Goal: Information Seeking & Learning: Learn about a topic

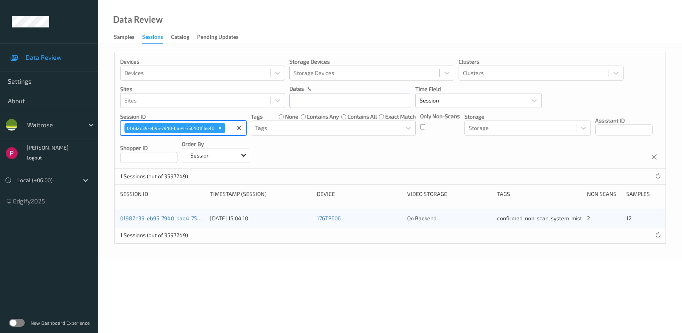
drag, startPoint x: 221, startPoint y: 128, endPoint x: 137, endPoint y: 126, distance: 84.1
click at [221, 128] on icon "Remove 01982c39-eb95-7940-bae4-750401f1eef0" at bounding box center [220, 128] width 3 height 3
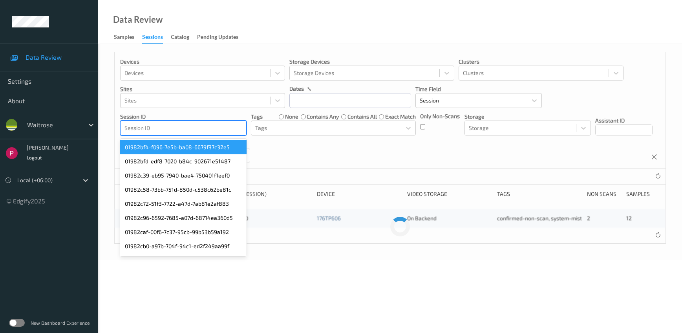
click at [138, 127] on div at bounding box center [183, 127] width 118 height 9
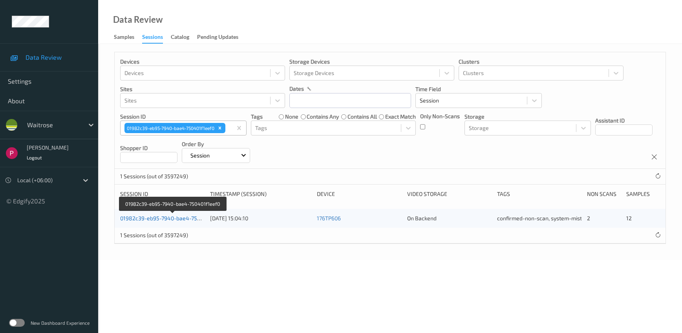
click at [181, 216] on link "01982c39-eb95-7940-bae4-750401f1eef0" at bounding box center [172, 218] width 105 height 7
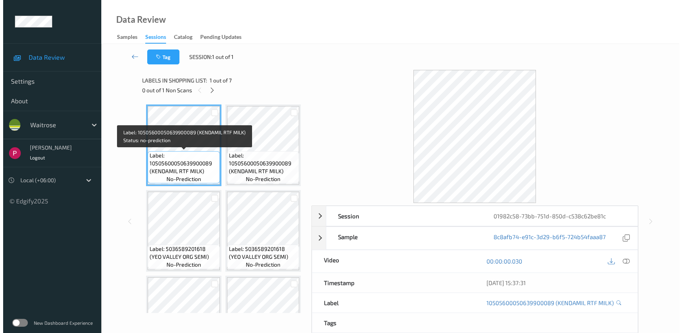
scroll to position [276, 0]
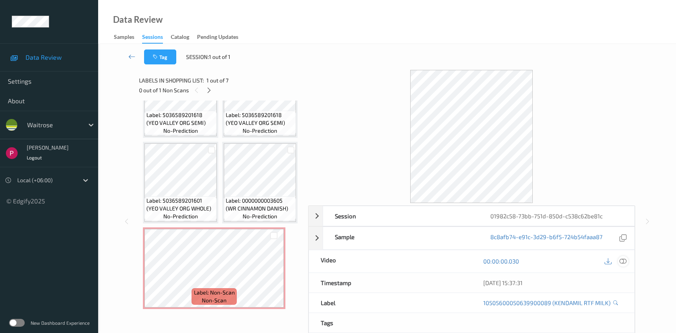
click at [623, 262] on icon at bounding box center [623, 261] width 7 height 7
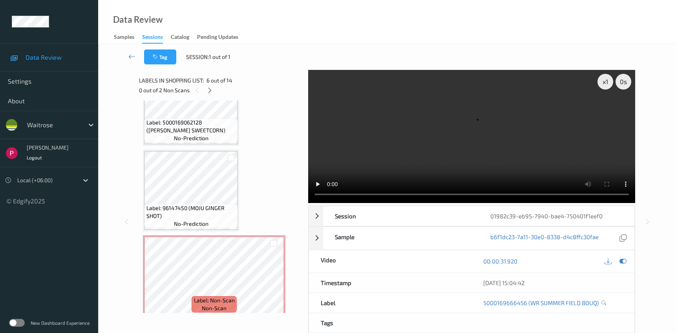
scroll to position [990, 0]
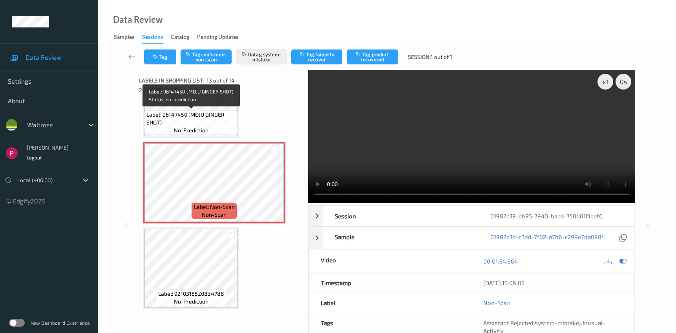
click at [222, 124] on span "Label: 96147450 (MOJU GINGER SHOT)" at bounding box center [190, 119] width 89 height 16
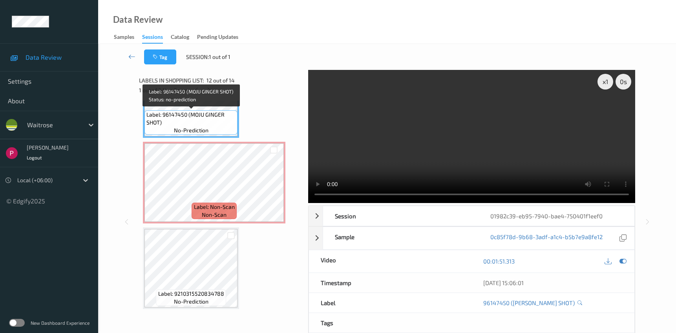
drag, startPoint x: 164, startPoint y: 115, endPoint x: 175, endPoint y: 115, distance: 11.0
click at [175, 115] on span "Label: 96147450 (MOJU GINGER SHOT)" at bounding box center [190, 119] width 89 height 16
drag, startPoint x: 163, startPoint y: 115, endPoint x: 186, endPoint y: 116, distance: 22.8
click at [186, 116] on span "Label: 96147450 (MOJU GINGER SHOT)" at bounding box center [190, 119] width 89 height 16
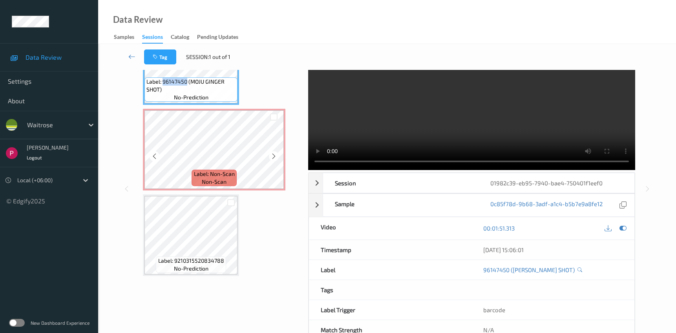
scroll to position [0, 0]
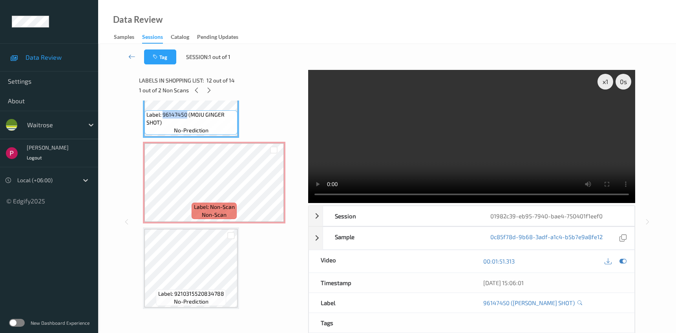
copy span "96147450"
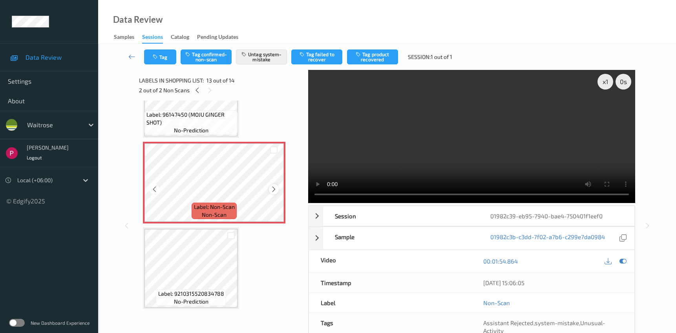
click at [273, 189] on icon at bounding box center [274, 189] width 7 height 7
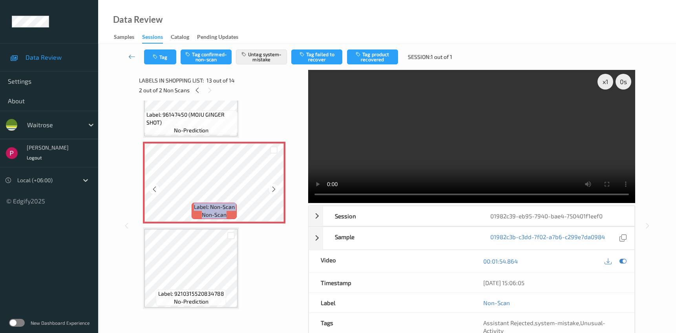
click at [273, 189] on icon at bounding box center [274, 189] width 7 height 7
click at [272, 189] on icon at bounding box center [274, 189] width 7 height 7
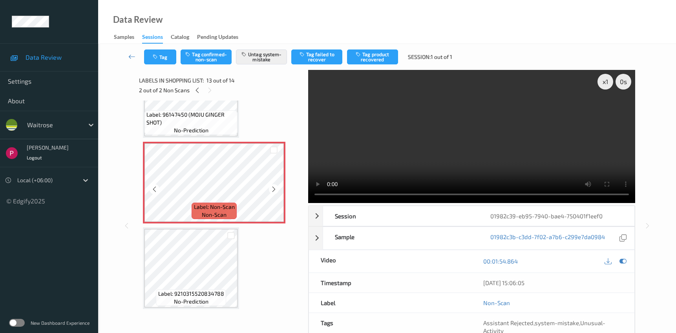
click at [272, 189] on icon at bounding box center [274, 189] width 7 height 7
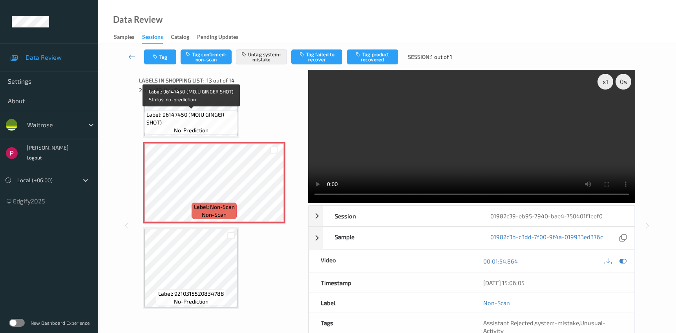
click at [196, 119] on span "Label: 96147450 (MOJU GINGER SHOT)" at bounding box center [190, 119] width 89 height 16
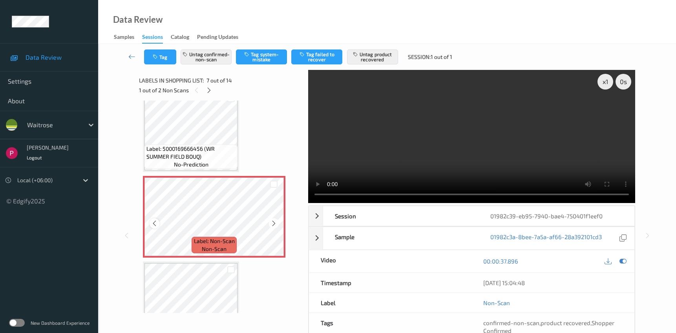
click at [155, 222] on icon at bounding box center [154, 223] width 7 height 7
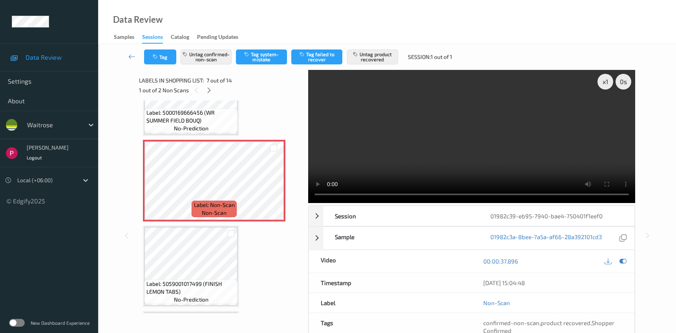
scroll to position [461, 0]
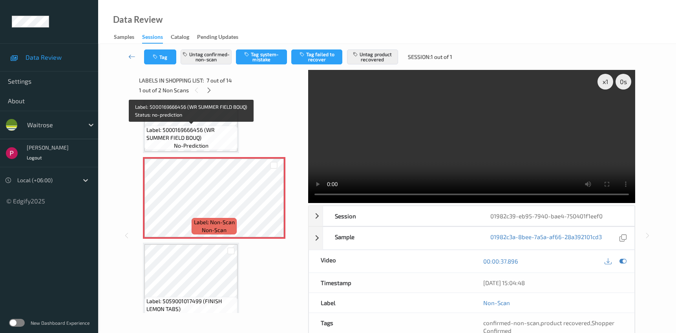
click at [212, 132] on span "Label: 5000169666456 (WR SUMMER FIELD BOUQ)" at bounding box center [190, 134] width 89 height 16
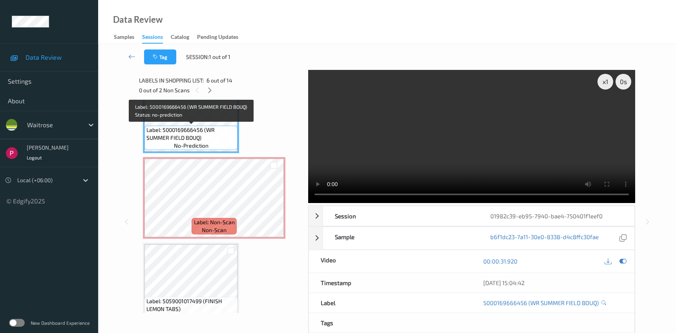
click at [205, 131] on span "Label: 5000169666456 (WR SUMMER FIELD BOUQ)" at bounding box center [190, 134] width 89 height 16
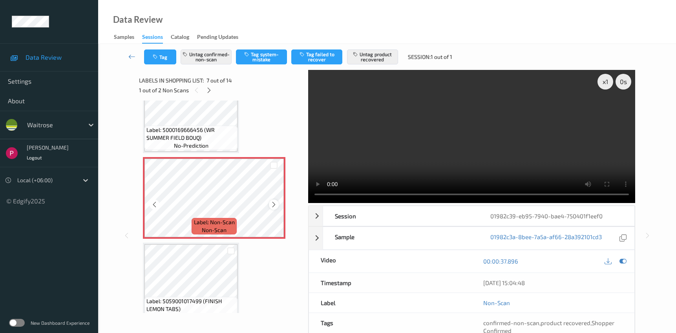
click at [271, 203] on icon at bounding box center [274, 204] width 7 height 7
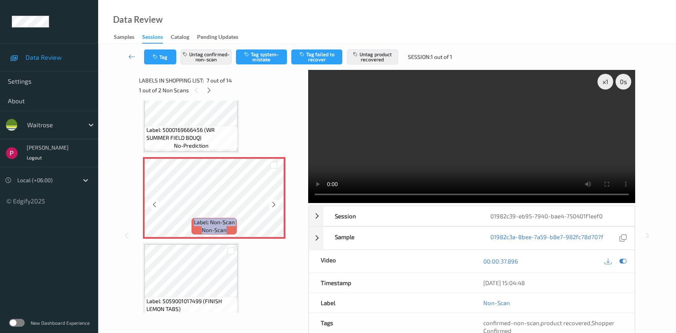
click at [271, 203] on icon at bounding box center [274, 204] width 7 height 7
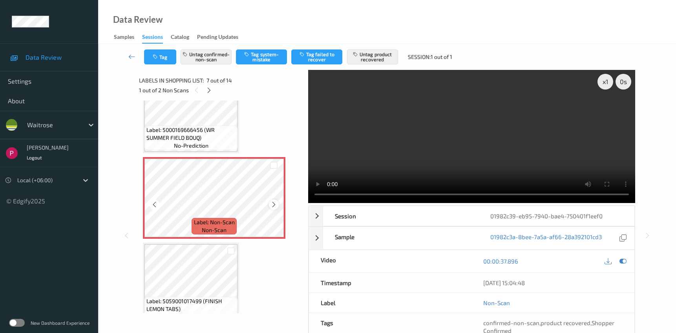
click at [273, 204] on icon at bounding box center [274, 204] width 7 height 7
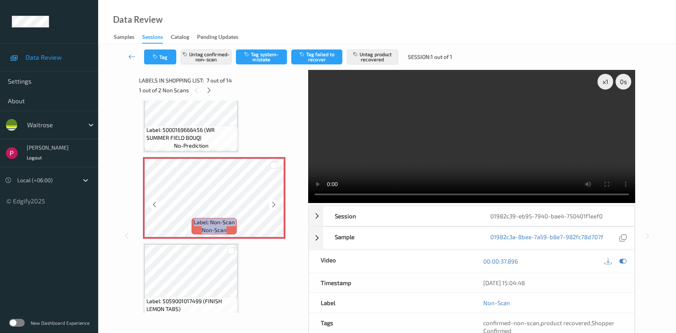
click at [273, 204] on icon at bounding box center [274, 204] width 7 height 7
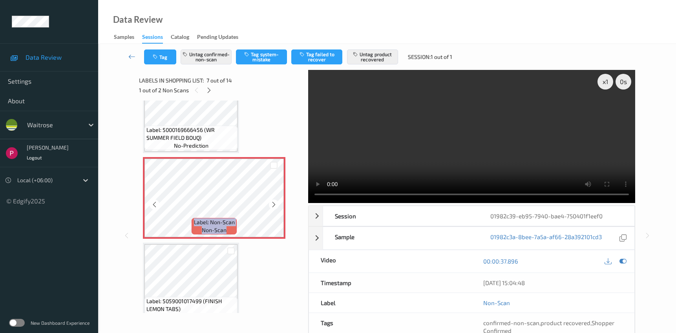
click at [273, 204] on icon at bounding box center [274, 204] width 7 height 7
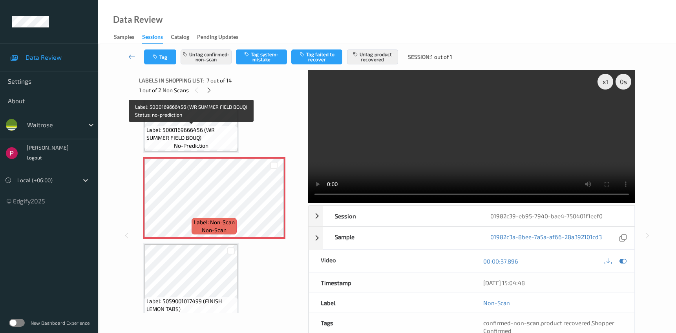
click at [214, 127] on span "Label: 5000169666456 (WR SUMMER FIELD BOUQ)" at bounding box center [190, 134] width 89 height 16
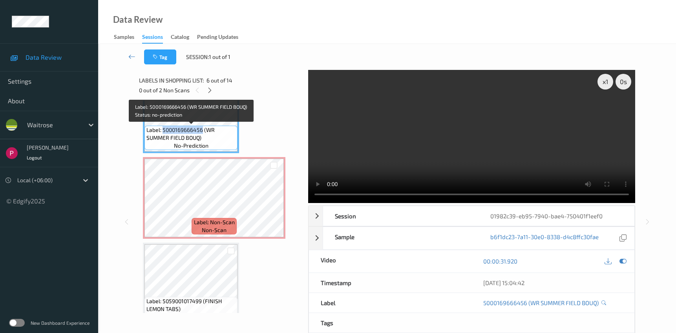
drag, startPoint x: 163, startPoint y: 130, endPoint x: 202, endPoint y: 130, distance: 38.9
click at [202, 130] on span "Label: 5000169666456 (WR SUMMER FIELD BOUQ)" at bounding box center [190, 134] width 89 height 16
copy span "5000169666456"
drag, startPoint x: 148, startPoint y: 137, endPoint x: 200, endPoint y: 137, distance: 51.8
click at [200, 137] on span "Label: 5000169666456 (WR SUMMER FIELD BOUQ)" at bounding box center [190, 134] width 89 height 16
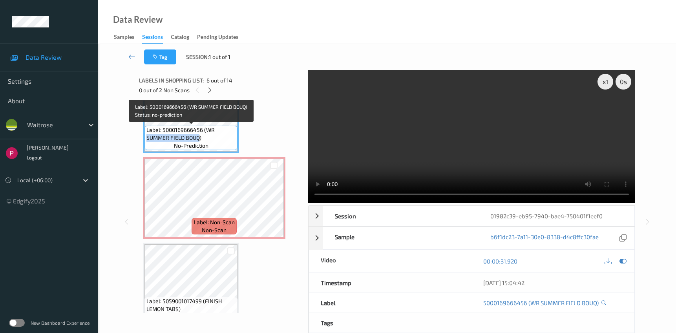
copy span "SUMMER FIELD BOUQ"
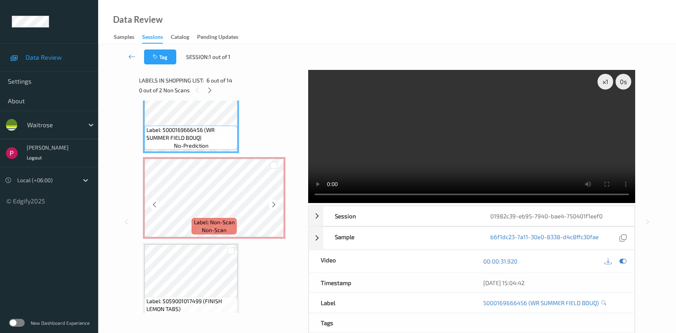
click at [202, 237] on div "Label: Non-Scan non-scan" at bounding box center [214, 198] width 143 height 82
click at [275, 205] on icon at bounding box center [274, 204] width 7 height 7
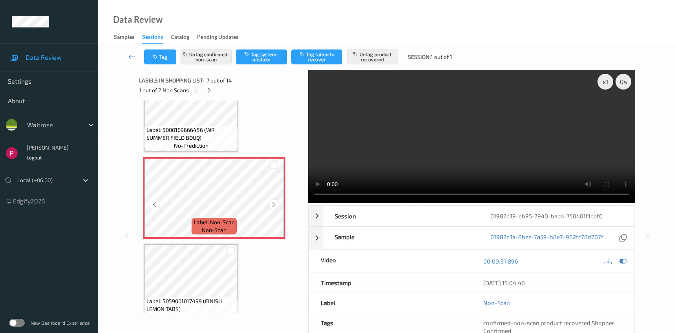
click at [275, 204] on icon at bounding box center [274, 204] width 7 height 7
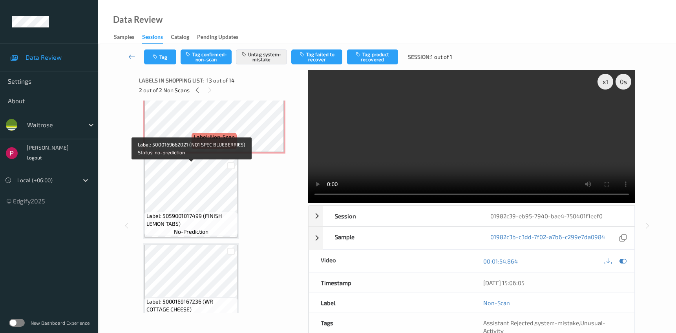
scroll to position [469, 0]
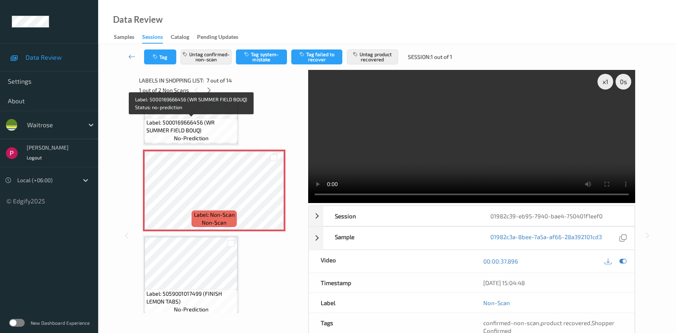
click at [198, 128] on span "Label: 5000169666456 (WR SUMMER FIELD BOUQ)" at bounding box center [190, 127] width 89 height 16
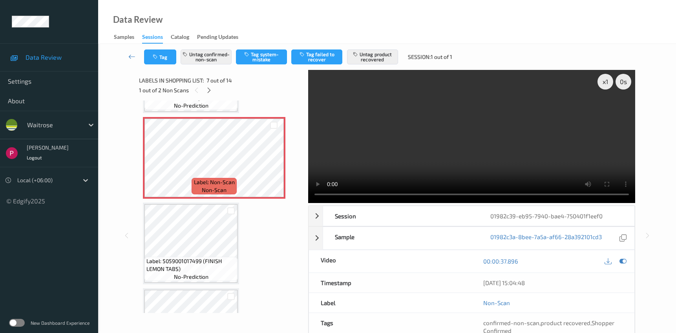
scroll to position [0, 0]
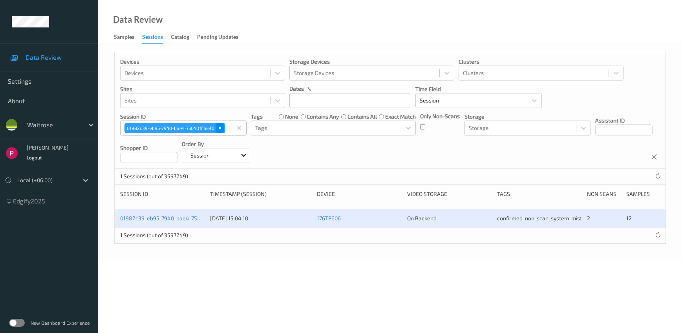
click at [221, 130] on icon "Remove 01982c39-eb95-7940-bae4-750401f1eef0" at bounding box center [219, 127] width 5 height 5
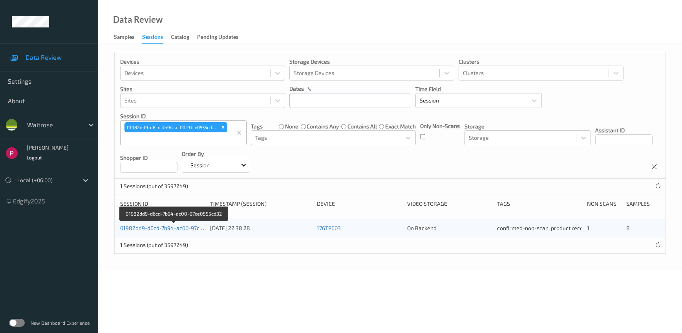
click at [161, 227] on link "01982dd9-d6cd-7b94-ac00-97ce0555cd32" at bounding box center [173, 228] width 107 height 7
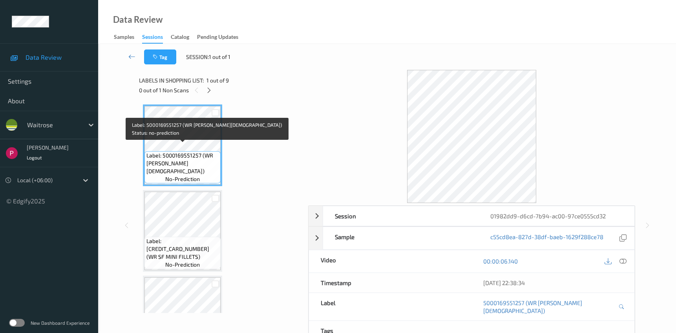
scroll to position [390, 0]
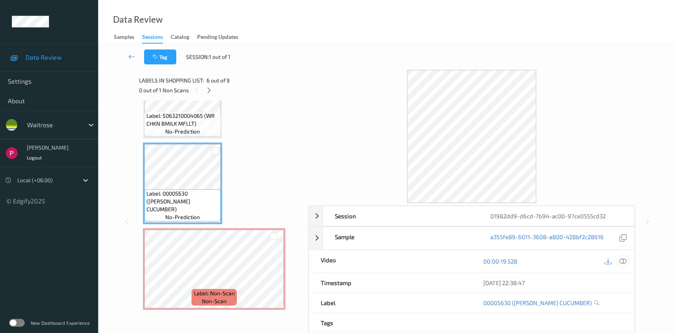
click at [623, 259] on icon at bounding box center [623, 261] width 7 height 7
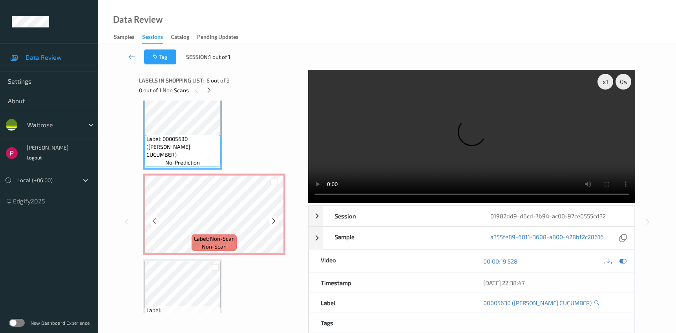
scroll to position [522, 0]
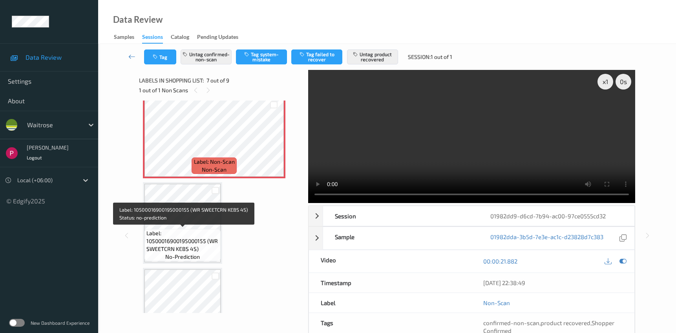
click at [183, 229] on div "Label: 10500016900195000155 (WR SWEETCRN KEBS 4S) no-prediction" at bounding box center [183, 245] width 76 height 32
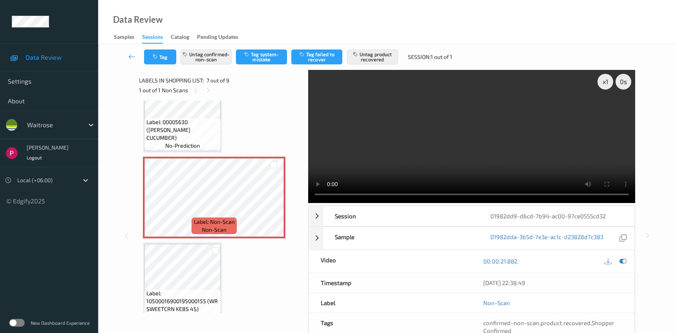
scroll to position [467, 0]
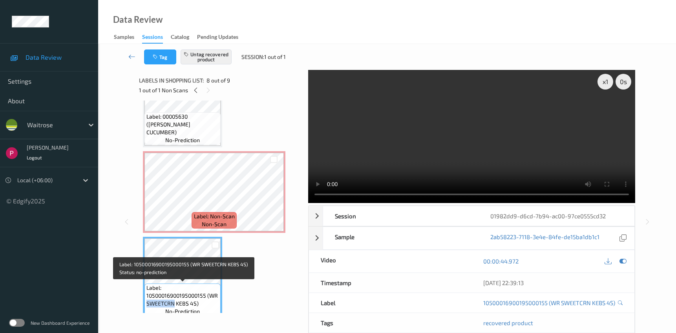
drag, startPoint x: 174, startPoint y: 304, endPoint x: 160, endPoint y: 299, distance: 14.9
click at [148, 302] on span "Label: 10500016900195000155 (WR SWEETCRN KEBS 4S)" at bounding box center [182, 296] width 72 height 24
drag, startPoint x: 147, startPoint y: 295, endPoint x: 205, endPoint y: 297, distance: 57.8
click at [205, 297] on span "Label: 10500016900195000155 (WR SWEETCRN KEBS 4S)" at bounding box center [182, 296] width 72 height 24
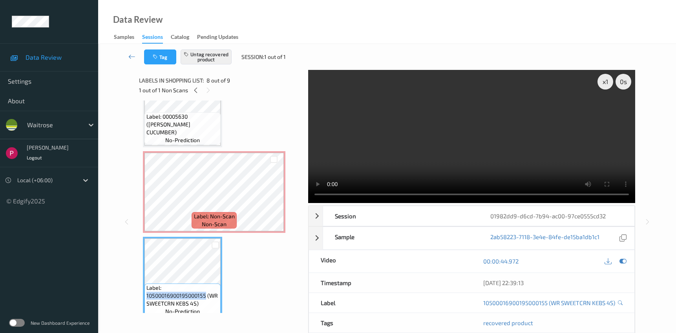
copy span "10500016900195000155"
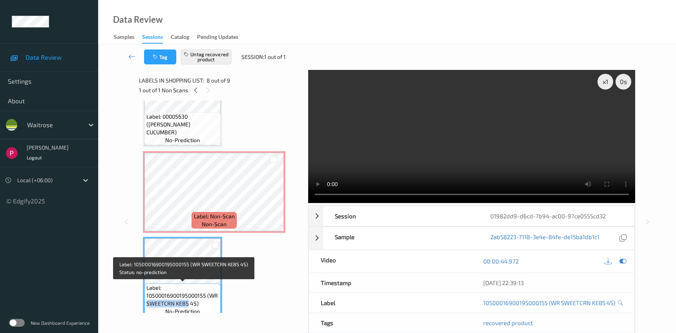
drag, startPoint x: 147, startPoint y: 304, endPoint x: 187, endPoint y: 304, distance: 39.7
click at [187, 305] on span "Label: 10500016900195000155 (WR SWEETCRN KEBS 4S)" at bounding box center [182, 296] width 72 height 24
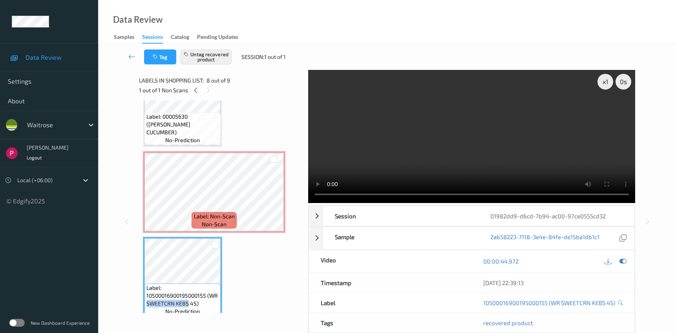
copy span "SWEETCRN KEBS"
drag, startPoint x: 147, startPoint y: 35, endPoint x: 154, endPoint y: 43, distance: 10.6
click at [147, 35] on div "Sessions" at bounding box center [152, 38] width 21 height 11
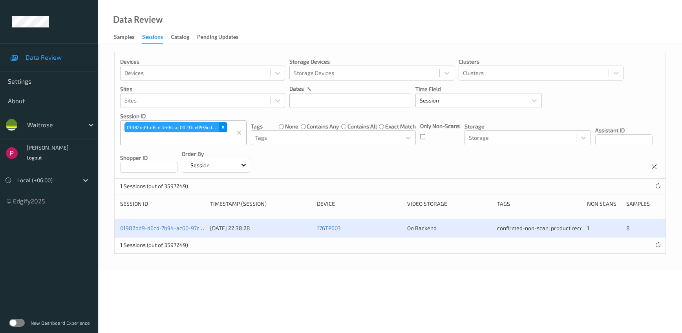
click at [223, 126] on icon "Remove 01982dd9-d6cd-7b94-ac00-97ce0555cd32" at bounding box center [223, 127] width 3 height 3
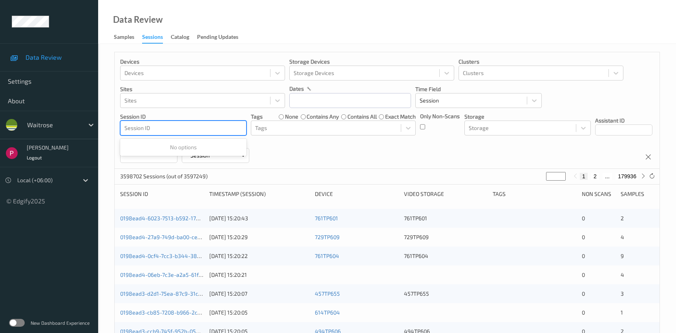
click at [168, 126] on div at bounding box center [183, 127] width 118 height 9
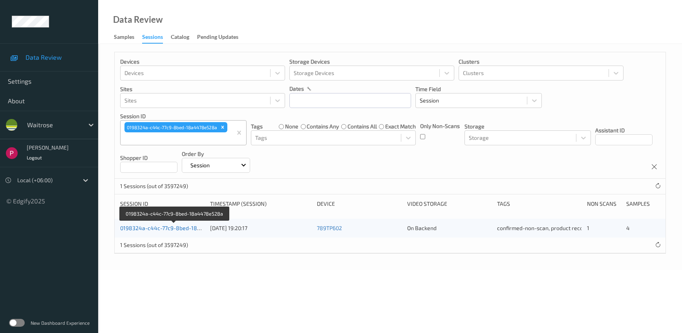
click at [158, 231] on link "0198324a-c44c-77c9-8bed-18a4478e528a" at bounding box center [175, 228] width 110 height 7
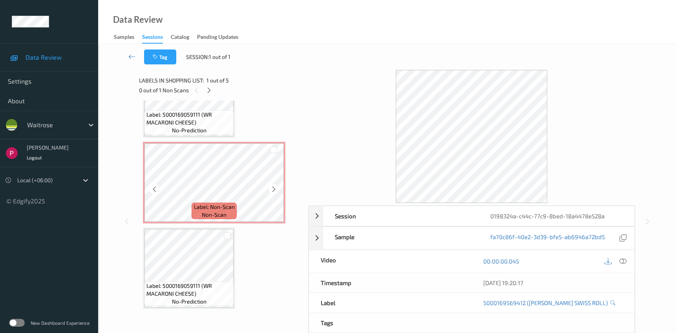
scroll to position [57, 0]
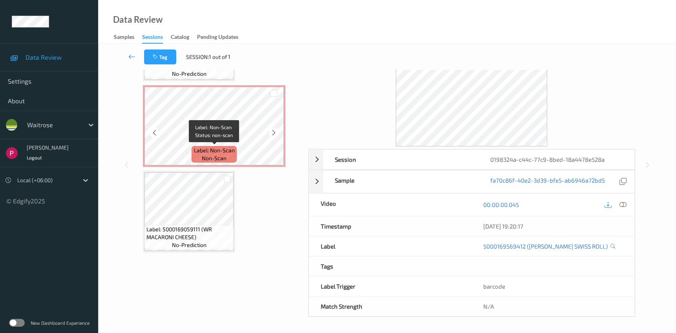
click at [216, 154] on div "Label: Non-Scan non-scan" at bounding box center [214, 154] width 45 height 16
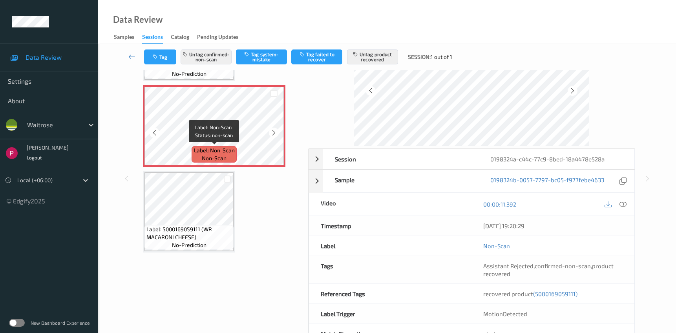
scroll to position [149, 0]
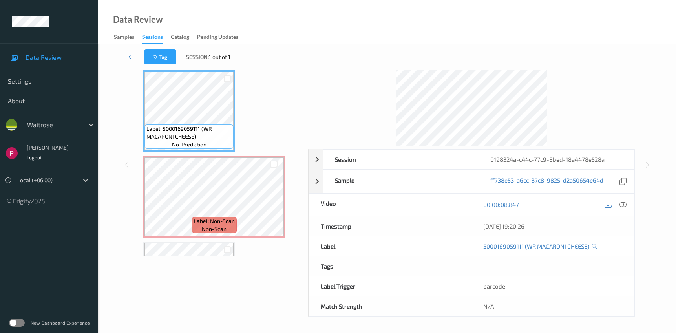
click at [627, 207] on div at bounding box center [623, 205] width 11 height 11
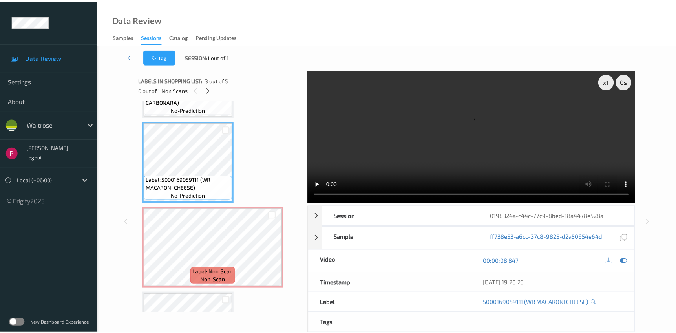
scroll to position [153, 0]
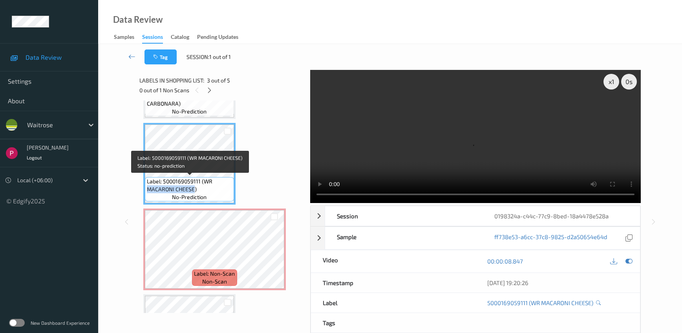
drag, startPoint x: 147, startPoint y: 187, endPoint x: 195, endPoint y: 190, distance: 48.4
click at [195, 190] on span "Label: 5000169059111 (WR MACARONI CHEESE)" at bounding box center [189, 186] width 85 height 16
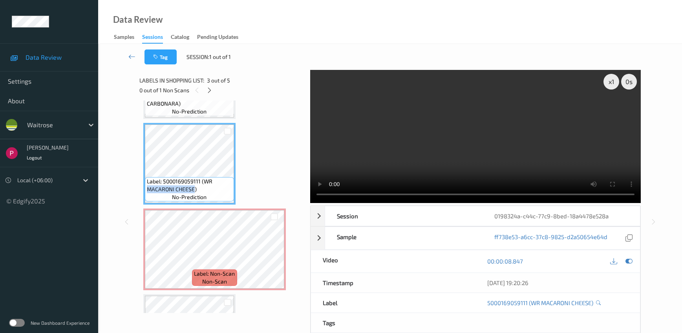
copy span "MACARONI CHEESE"
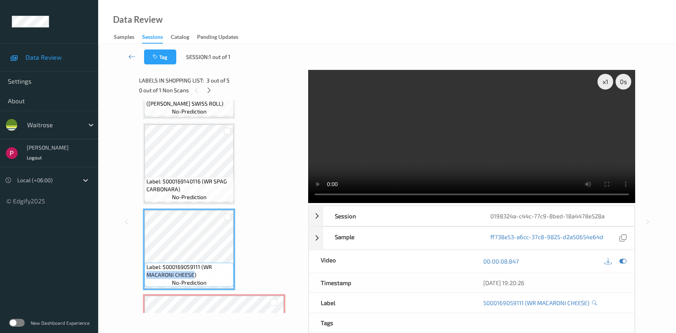
scroll to position [0, 0]
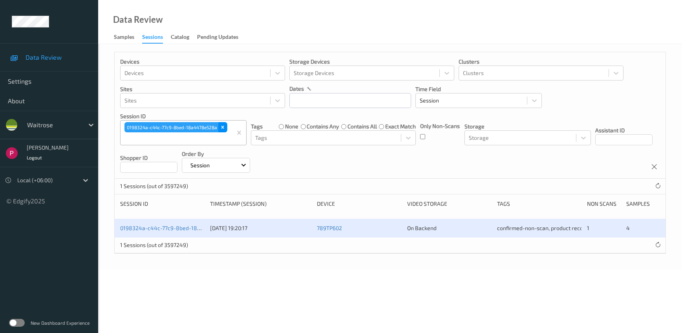
drag, startPoint x: 224, startPoint y: 128, endPoint x: 191, endPoint y: 141, distance: 35.1
click at [223, 128] on icon "Remove 0198324a-c44c-77c9-8bed-18a4478e528a" at bounding box center [222, 126] width 5 height 5
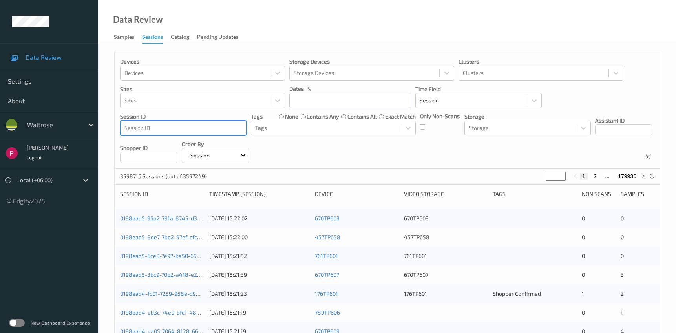
click at [161, 129] on div at bounding box center [183, 127] width 118 height 9
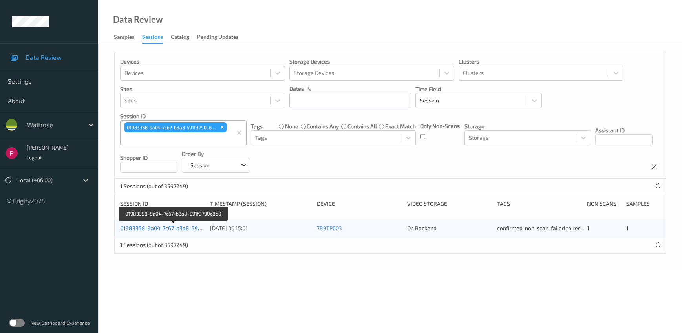
click at [195, 226] on link "01983358-9a04-7c67-b3a8-591f3790c8d0" at bounding box center [173, 228] width 107 height 7
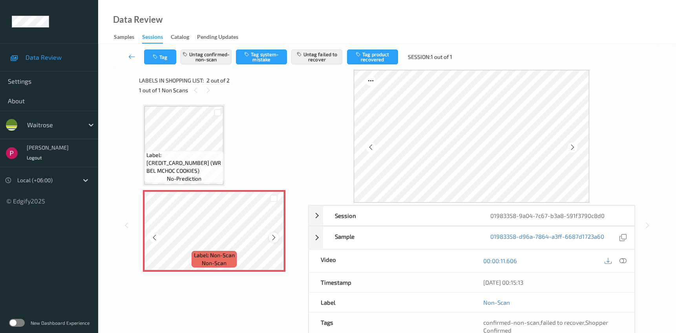
click at [276, 236] on icon at bounding box center [274, 237] width 7 height 7
click at [277, 236] on icon at bounding box center [274, 237] width 7 height 7
click at [278, 237] on div at bounding box center [274, 238] width 10 height 10
click at [278, 238] on div at bounding box center [274, 238] width 10 height 10
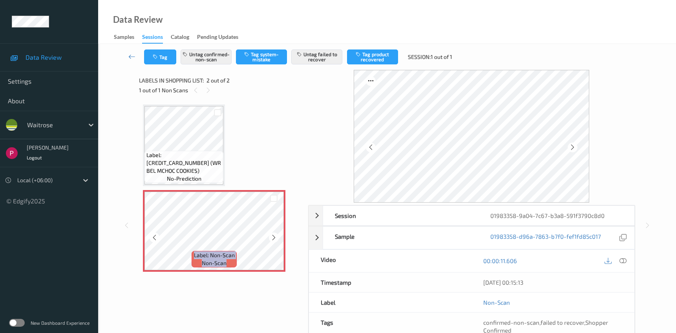
click at [278, 238] on div at bounding box center [274, 238] width 10 height 10
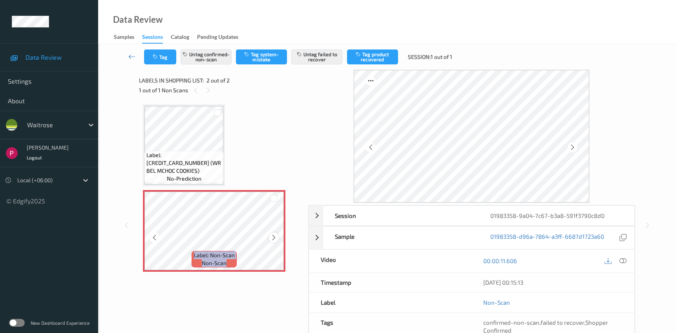
click at [278, 238] on div at bounding box center [274, 238] width 10 height 10
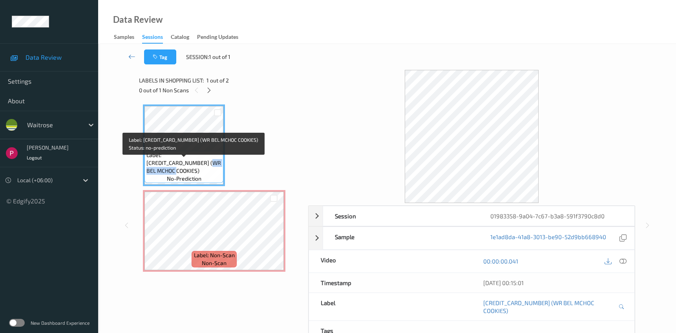
drag, startPoint x: 158, startPoint y: 171, endPoint x: 198, endPoint y: 173, distance: 39.3
click at [198, 173] on span "Label: [CREDIT_CARD_NUMBER] (WR BEL MCHOC COOKIES)" at bounding box center [183, 163] width 75 height 24
drag, startPoint x: 150, startPoint y: 170, endPoint x: 199, endPoint y: 174, distance: 49.2
click at [199, 174] on span "Label: [CREDIT_CARD_NUMBER] (WR BEL MCHOC COOKIES)" at bounding box center [183, 163] width 75 height 24
drag, startPoint x: 147, startPoint y: 171, endPoint x: 181, endPoint y: 167, distance: 34.4
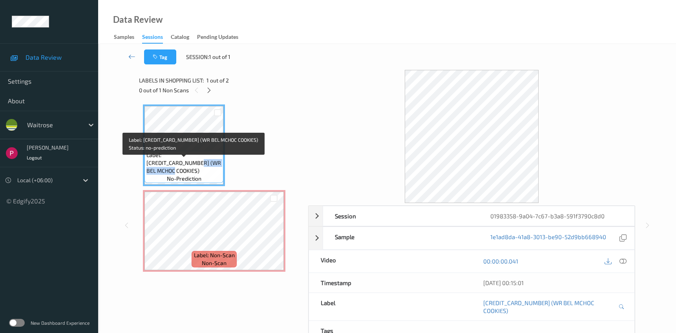
click at [194, 174] on span "Label: [CREDIT_CARD_NUMBER] (WR BEL MCHOC COOKIES)" at bounding box center [183, 163] width 75 height 24
drag, startPoint x: 162, startPoint y: 165, endPoint x: 203, endPoint y: 165, distance: 40.5
click at [203, 165] on span "Label: [CREDIT_CARD_NUMBER] (WR BEL MCHOC COOKIES)" at bounding box center [183, 163] width 75 height 24
copy span "[CREDIT_CARD_NUMBER]"
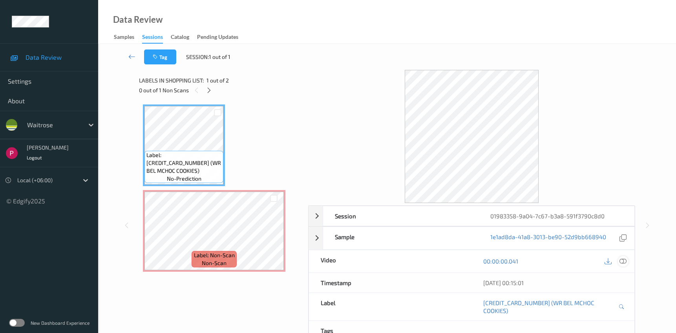
click at [624, 262] on icon at bounding box center [623, 261] width 7 height 7
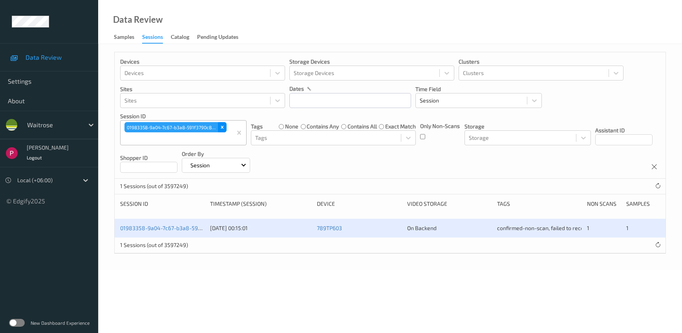
click at [224, 126] on icon "Remove 01983358-9a04-7c67-b3a8-591f3790c8d0" at bounding box center [222, 126] width 5 height 5
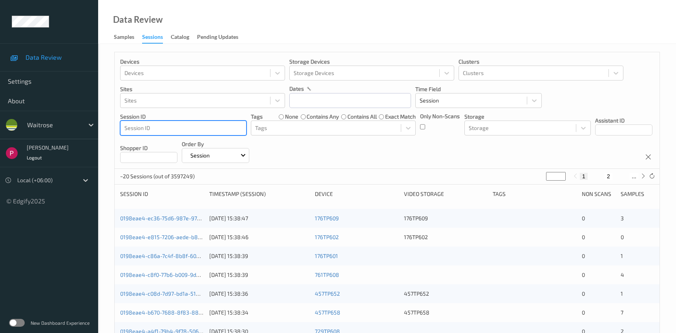
click at [148, 125] on div at bounding box center [183, 127] width 118 height 9
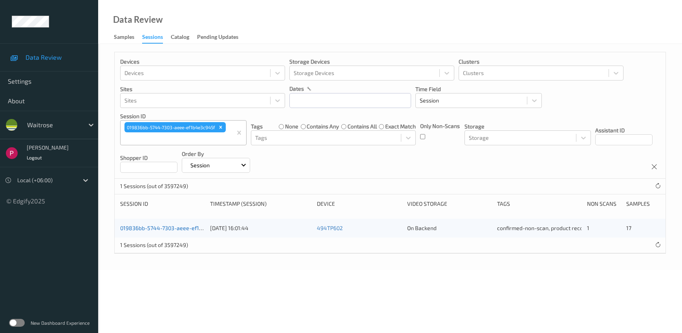
click at [181, 228] on link "019836bb-5744-7303-aeee-ef1b4e3c945f" at bounding box center [173, 228] width 106 height 7
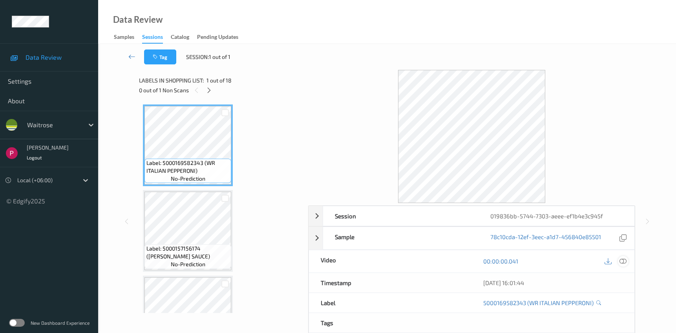
click at [625, 262] on icon at bounding box center [623, 261] width 7 height 7
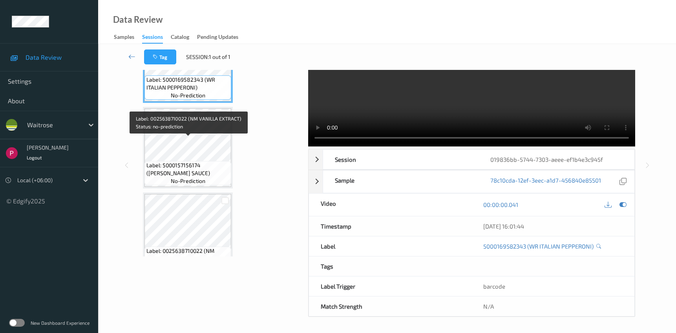
scroll to position [2, 0]
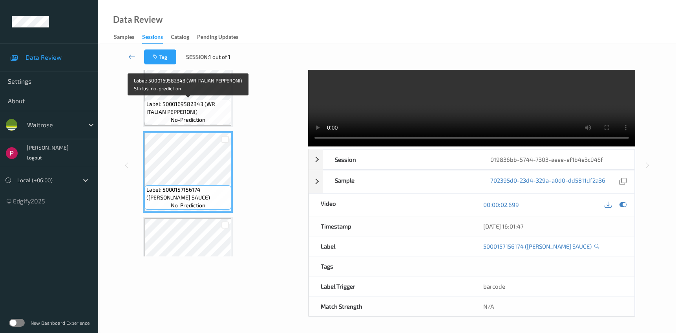
click at [210, 109] on span "Label: 5000169582343 (WR ITALIAN PEPPERONI)" at bounding box center [187, 108] width 83 height 16
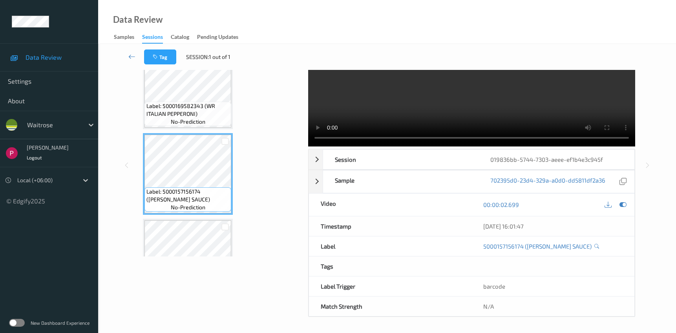
scroll to position [0, 0]
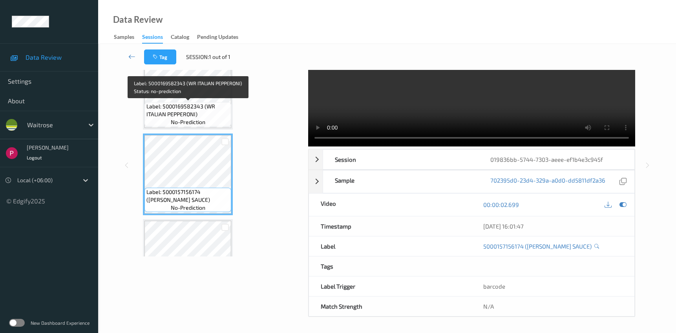
click at [192, 120] on span "no-prediction" at bounding box center [188, 122] width 35 height 8
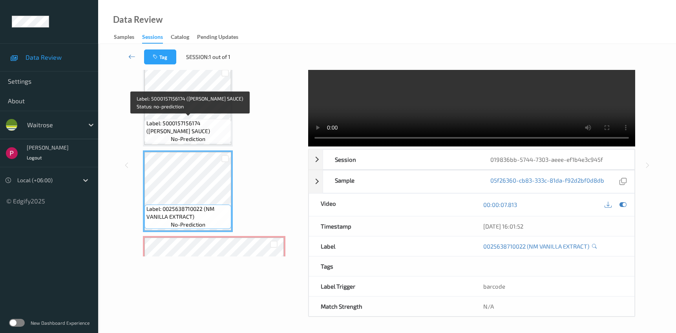
scroll to position [68, 0]
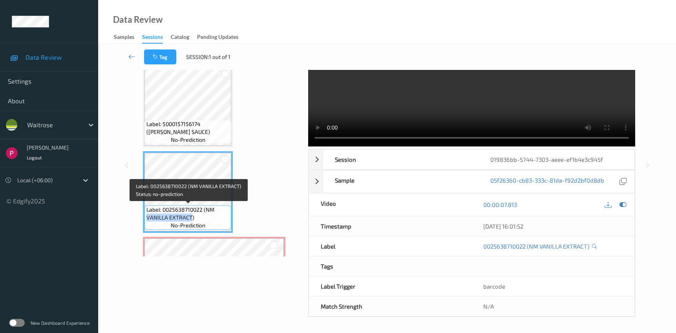
drag, startPoint x: 147, startPoint y: 217, endPoint x: 180, endPoint y: 216, distance: 33.0
click at [189, 219] on span "Label: 0025638710022 (NM VANILLA EXTRACT)" at bounding box center [187, 214] width 83 height 16
drag, startPoint x: 164, startPoint y: 209, endPoint x: 178, endPoint y: 218, distance: 16.4
click at [166, 209] on span "Label: 0025638710022 (NM VANILLA EXTRACT)" at bounding box center [187, 214] width 83 height 16
drag, startPoint x: 190, startPoint y: 218, endPoint x: 148, endPoint y: 216, distance: 42.9
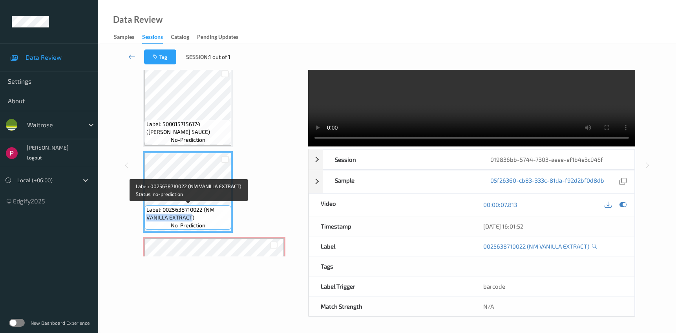
click at [148, 216] on span "Label: 0025638710022 (NM VANILLA EXTRACT)" at bounding box center [187, 214] width 83 height 16
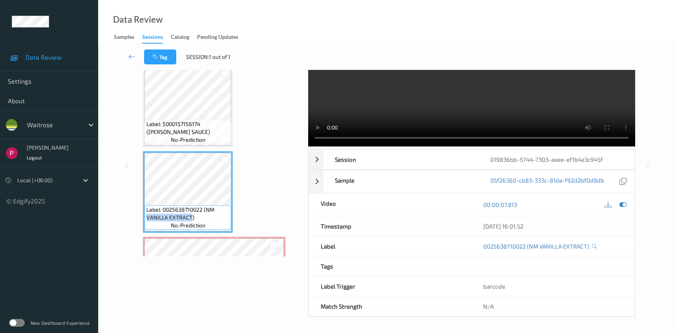
copy span "VANILLA EXTRACT"
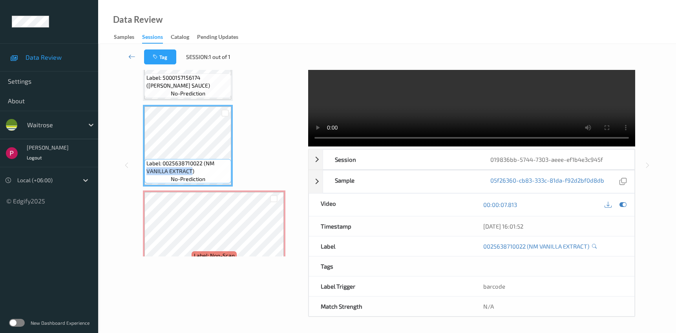
scroll to position [114, 0]
click at [207, 95] on div "Label: 5000157156174 ([PERSON_NAME]) no-prediction" at bounding box center [188, 86] width 87 height 24
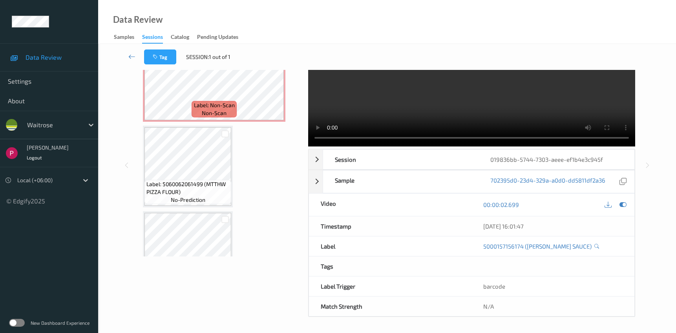
scroll to position [203, 0]
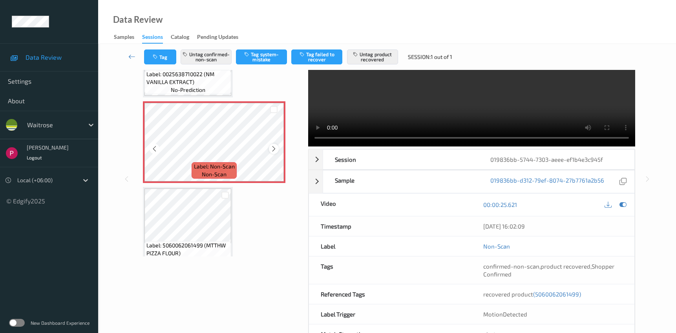
click at [276, 150] on icon at bounding box center [274, 148] width 7 height 7
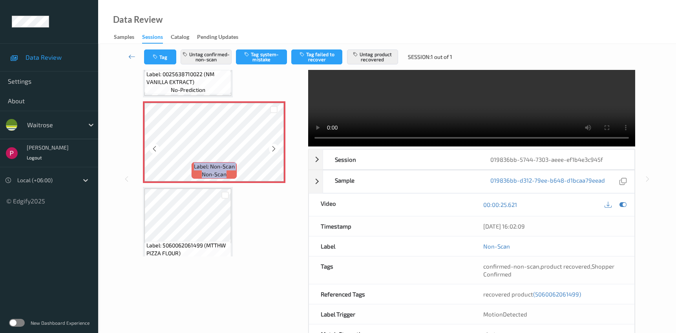
click at [276, 150] on icon at bounding box center [274, 148] width 7 height 7
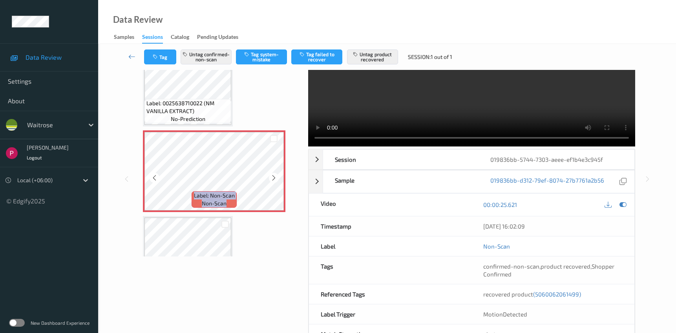
scroll to position [146, 0]
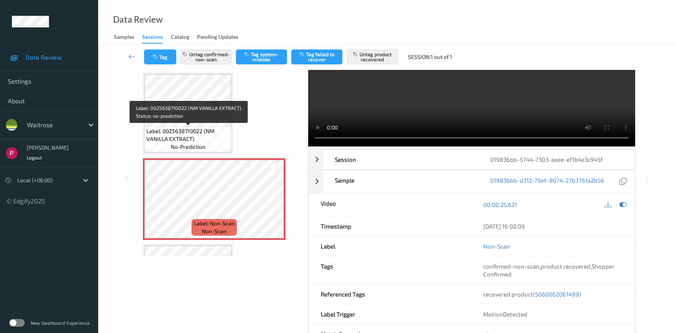
click at [192, 127] on div "Label: 0025638710022 (NM VANILLA EXTRACT) no-prediction" at bounding box center [188, 139] width 87 height 24
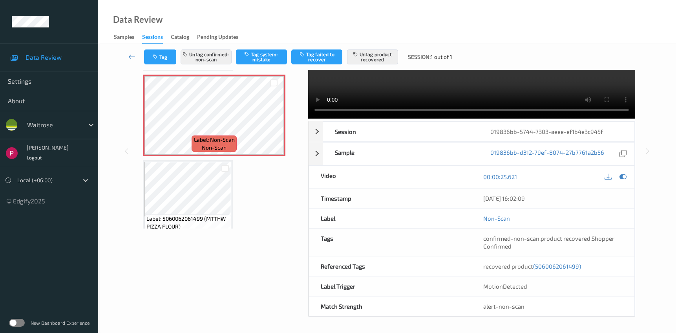
scroll to position [57, 0]
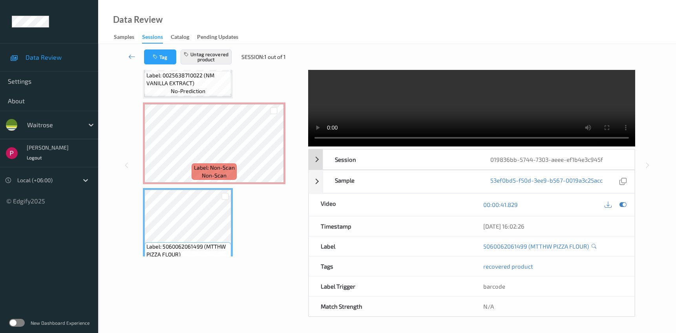
click at [572, 163] on div "019836bb-5744-7303-aeee-ef1b4e3c945f" at bounding box center [557, 160] width 156 height 20
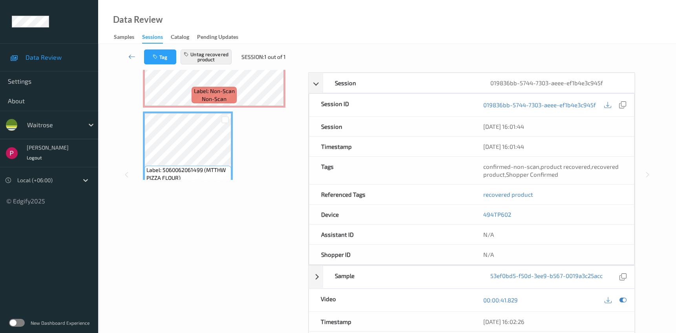
scroll to position [229, 0]
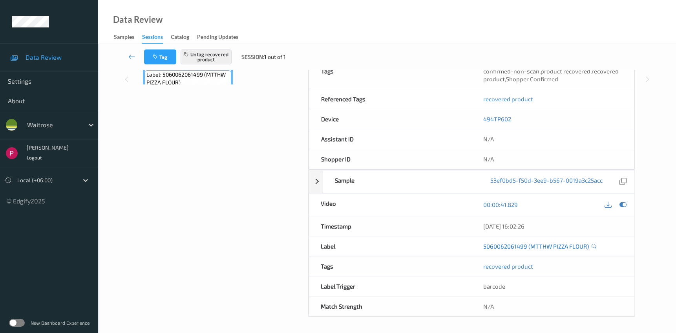
click at [571, 245] on link "5060062061499 (MTTHW PIZZA FLOUR)" at bounding box center [536, 246] width 106 height 8
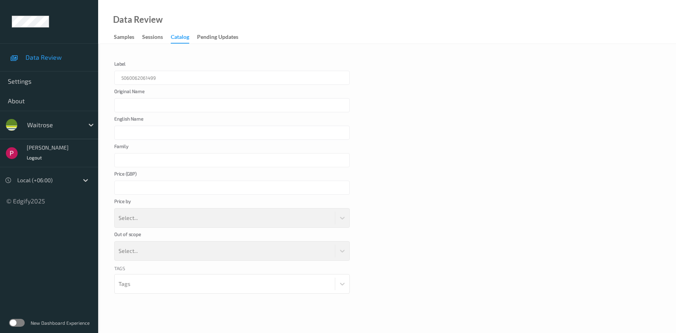
type input "MTTHW PIZZA FLOUR"
type input "*"
drag, startPoint x: 175, startPoint y: 104, endPoint x: 143, endPoint y: 106, distance: 32.2
click at [143, 106] on div "MTTHW PIZZA FLOUR" at bounding box center [232, 105] width 236 height 14
drag, startPoint x: 141, startPoint y: 106, endPoint x: 200, endPoint y: 109, distance: 58.2
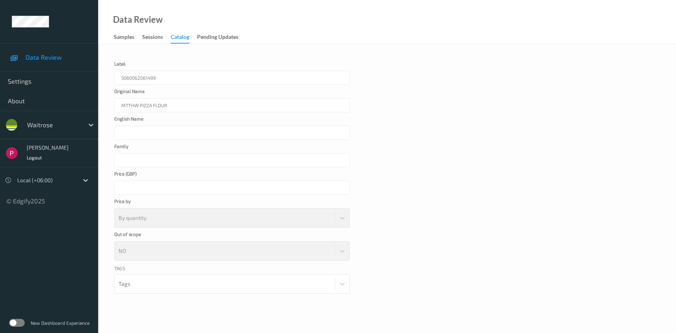
click at [200, 109] on div "MTTHW PIZZA FLOUR" at bounding box center [232, 105] width 236 height 14
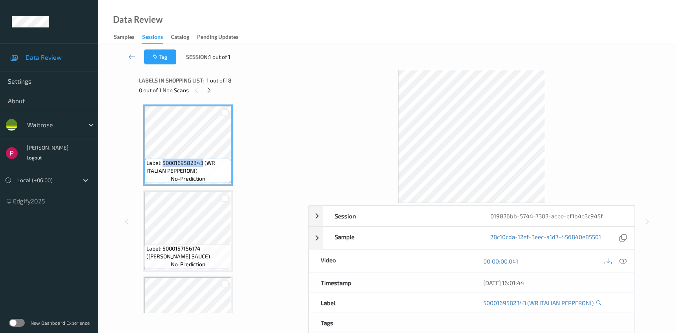
drag, startPoint x: 163, startPoint y: 164, endPoint x: 201, endPoint y: 165, distance: 38.1
click at [201, 165] on span "Label: 5000169582343 (WR ITALIAN PEPPERONI)" at bounding box center [187, 167] width 83 height 16
copy span "5000169582343"
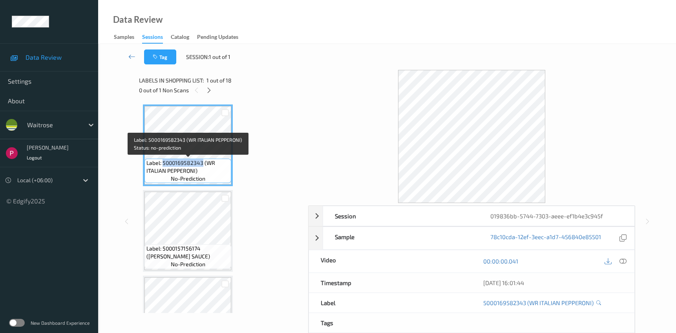
copy span "5000169582343"
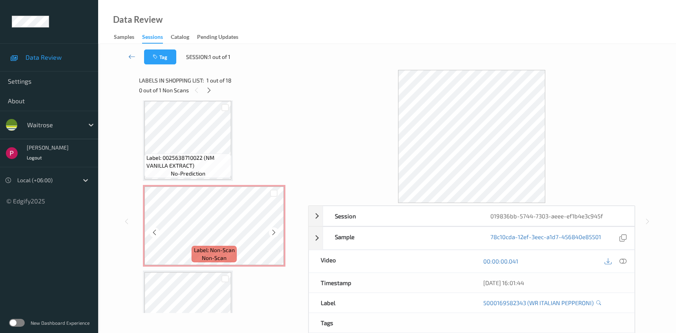
scroll to position [246, 0]
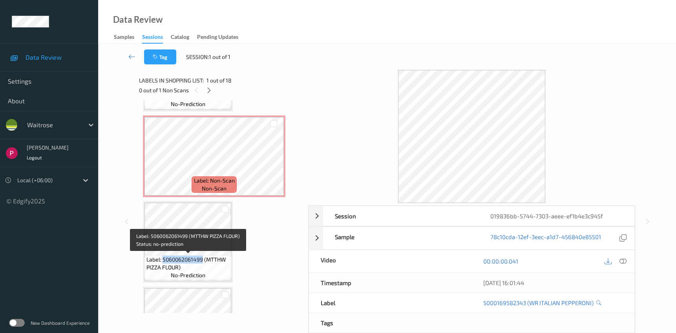
drag, startPoint x: 164, startPoint y: 259, endPoint x: 203, endPoint y: 261, distance: 38.9
click at [203, 261] on span "Label: 5060062061499 (MTTHW PIZZA FLOUR)" at bounding box center [187, 264] width 83 height 16
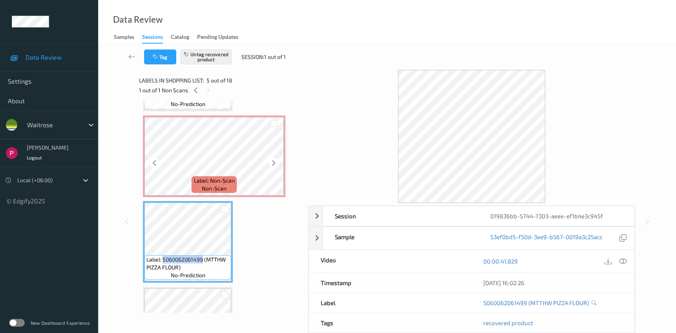
scroll to position [0, 0]
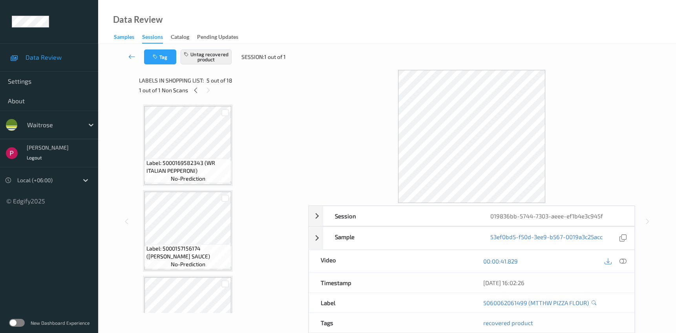
click at [124, 37] on div "Samples" at bounding box center [124, 38] width 20 height 10
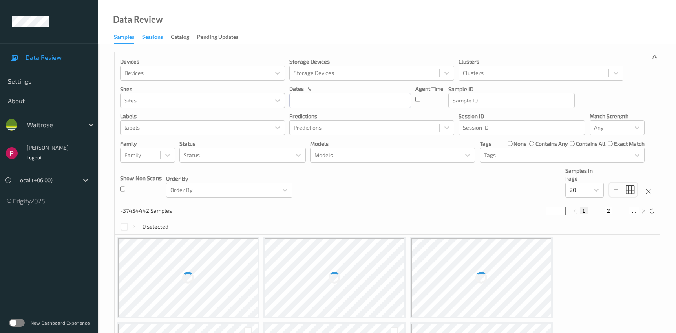
click at [143, 37] on div "Sessions" at bounding box center [152, 38] width 21 height 10
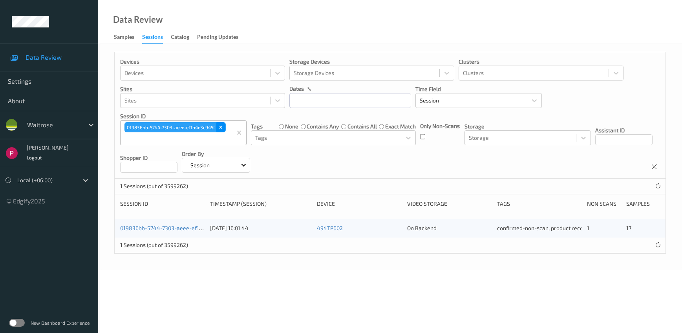
click at [223, 127] on icon "Remove 019836bb-5744-7303-aeee-ef1b4e3c945f" at bounding box center [220, 126] width 5 height 5
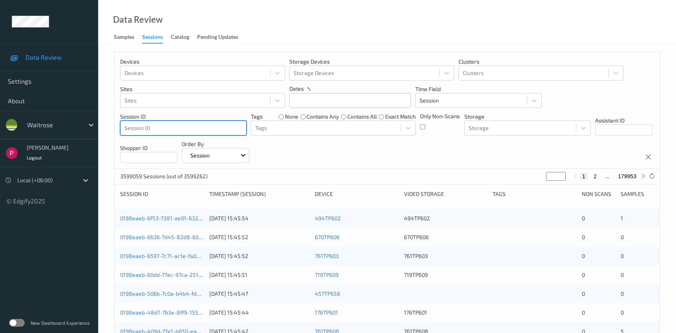
click at [172, 124] on div at bounding box center [183, 127] width 118 height 9
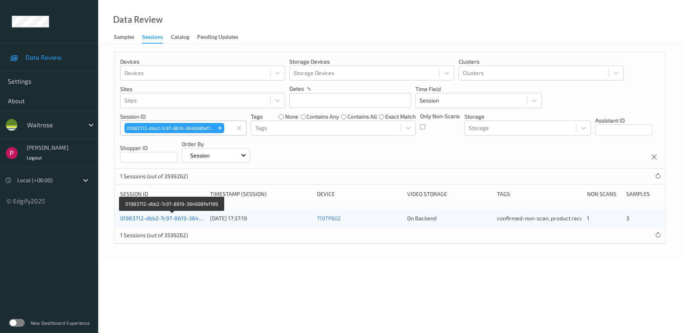
click at [165, 217] on link "01983712-dbb2-7c97-8619-364698fef169" at bounding box center [172, 218] width 104 height 7
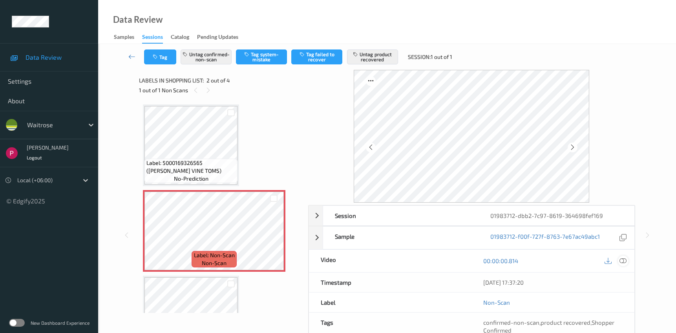
click at [621, 263] on icon at bounding box center [623, 260] width 7 height 7
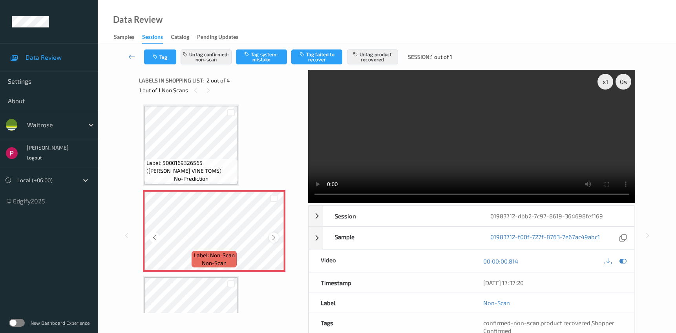
scroll to position [70, 0]
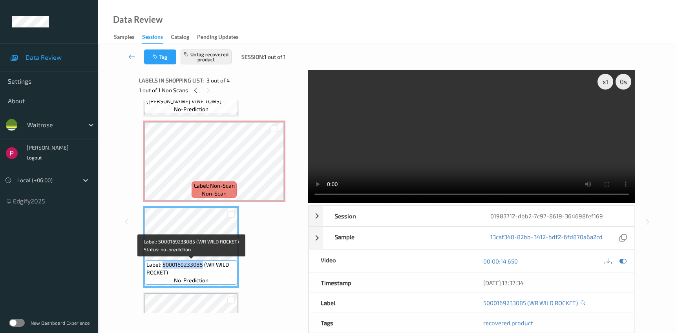
drag, startPoint x: 163, startPoint y: 265, endPoint x: 202, endPoint y: 267, distance: 38.6
click at [202, 267] on span "Label: 5000169233085 (WR WILD ROCKET)" at bounding box center [190, 269] width 89 height 16
drag, startPoint x: 218, startPoint y: 265, endPoint x: 168, endPoint y: 271, distance: 49.9
click at [165, 273] on span "Label: 5000169233085 (WR WILD ROCKET)" at bounding box center [190, 269] width 89 height 16
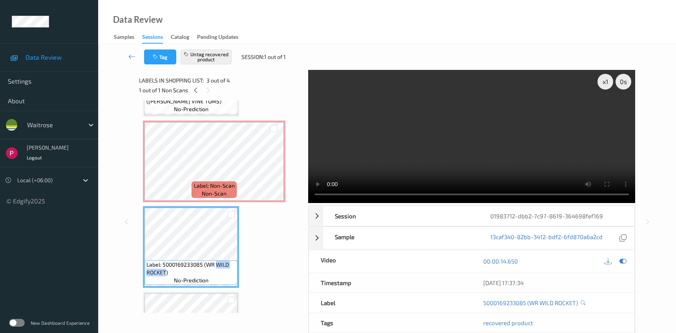
click at [156, 38] on div "Sessions" at bounding box center [152, 38] width 21 height 11
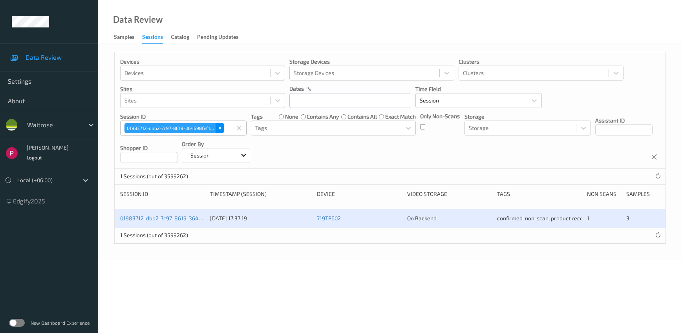
drag, startPoint x: 221, startPoint y: 130, endPoint x: 215, endPoint y: 131, distance: 6.1
click at [221, 130] on icon "Remove 01983712-dbb2-7c97-8619-364698fef169" at bounding box center [219, 127] width 5 height 5
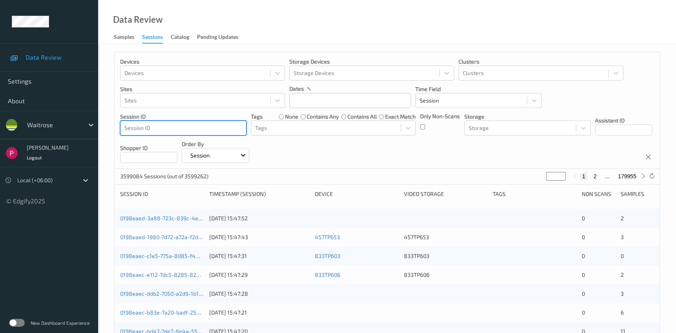
click at [171, 128] on div at bounding box center [183, 127] width 118 height 9
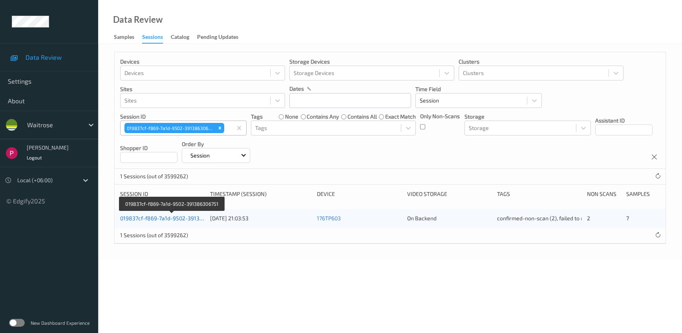
click at [167, 220] on link "019837cf-f869-7a1d-9502-391386306751" at bounding box center [172, 218] width 104 height 7
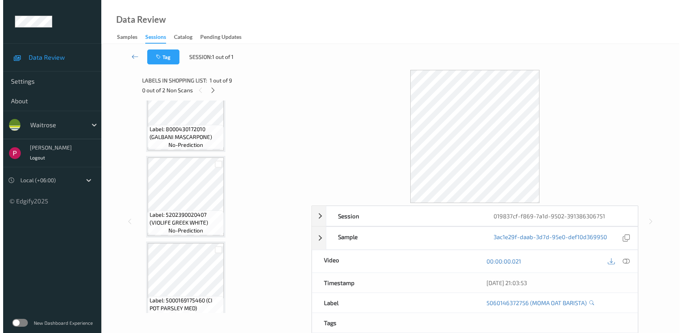
scroll to position [196, 0]
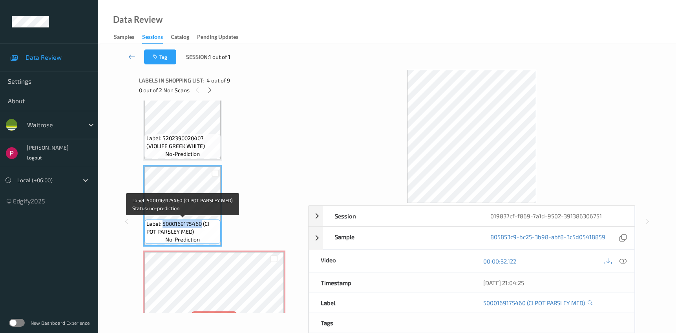
drag, startPoint x: 163, startPoint y: 222, endPoint x: 201, endPoint y: 227, distance: 38.0
click at [201, 227] on span "Label: 5000169175460 (CI POT PARSLEY MED)" at bounding box center [182, 228] width 72 height 16
drag, startPoint x: 147, startPoint y: 231, endPoint x: 191, endPoint y: 233, distance: 44.4
click at [191, 233] on span "Label: 5000169175460 (CI POT PARSLEY MED)" at bounding box center [182, 228] width 72 height 16
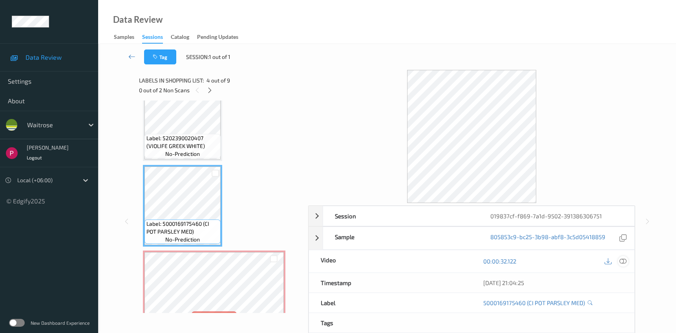
click at [624, 262] on icon at bounding box center [623, 261] width 7 height 7
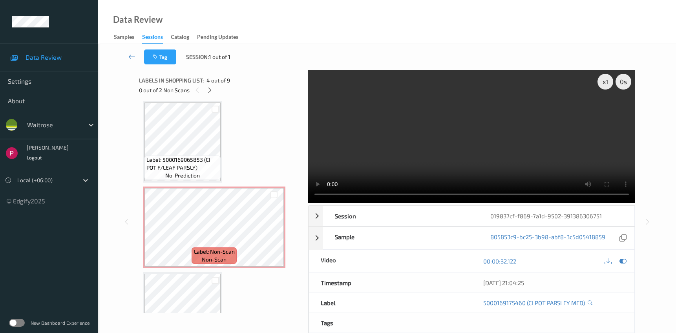
scroll to position [449, 0]
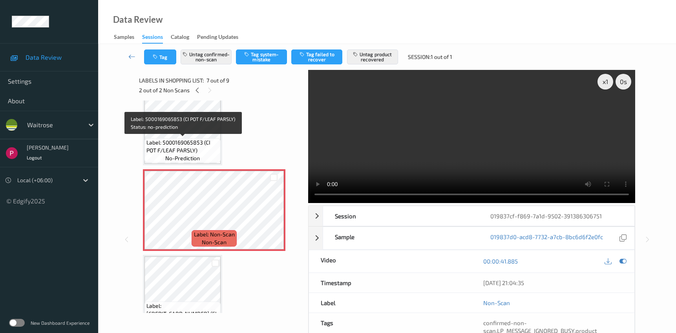
click at [204, 147] on span "Label: 5000169065853 (CI POT F/LEAF PARSLY)" at bounding box center [182, 147] width 72 height 16
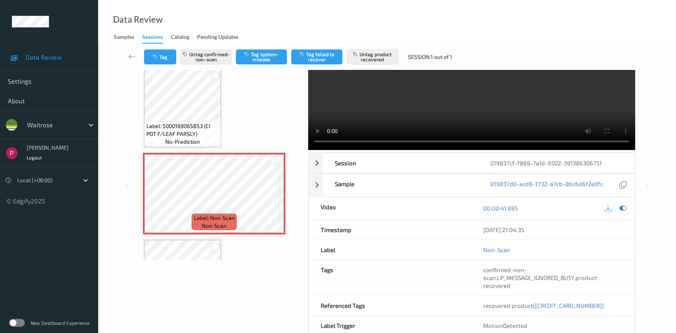
scroll to position [422, 0]
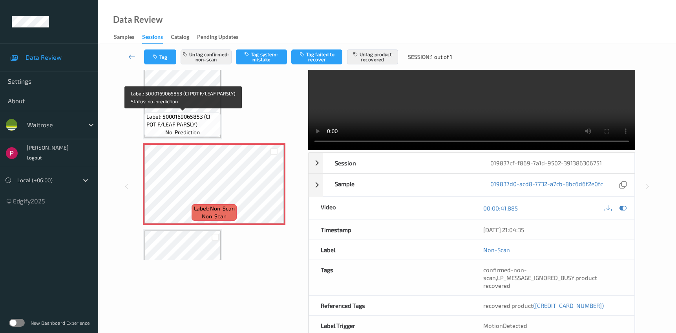
click at [189, 121] on span "Label: 5000169065853 (CI POT F/LEAF PARSLY)" at bounding box center [182, 121] width 72 height 16
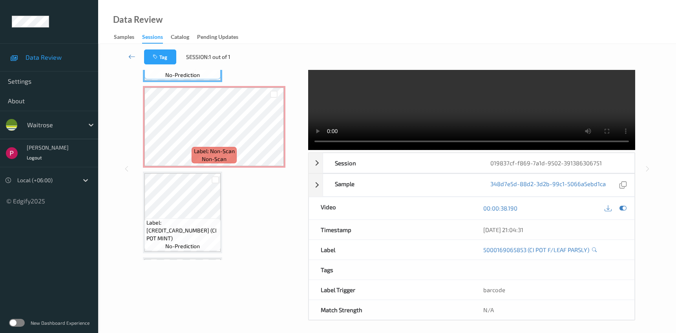
scroll to position [481, 0]
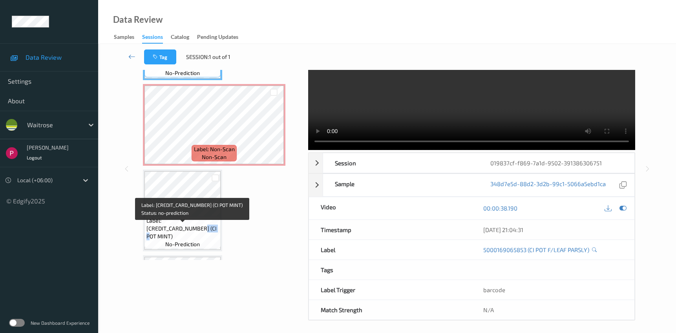
drag, startPoint x: 148, startPoint y: 235, endPoint x: 171, endPoint y: 237, distance: 22.8
click at [171, 237] on span "Label: [CREDIT_CARD_NUMBER] (CI POT MINT)" at bounding box center [182, 229] width 72 height 24
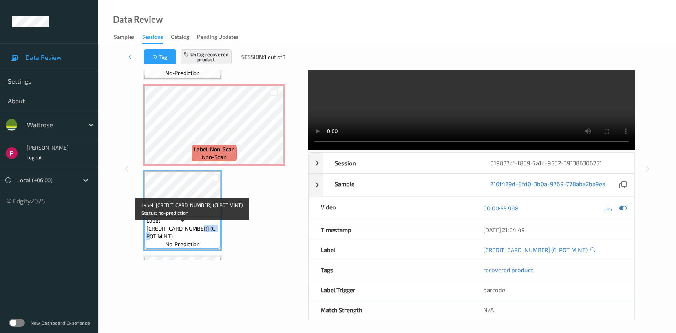
drag, startPoint x: 147, startPoint y: 236, endPoint x: 175, endPoint y: 235, distance: 27.9
click at [171, 236] on span "Label: [CREDIT_CARD_NUMBER] (CI POT MINT)" at bounding box center [182, 229] width 72 height 24
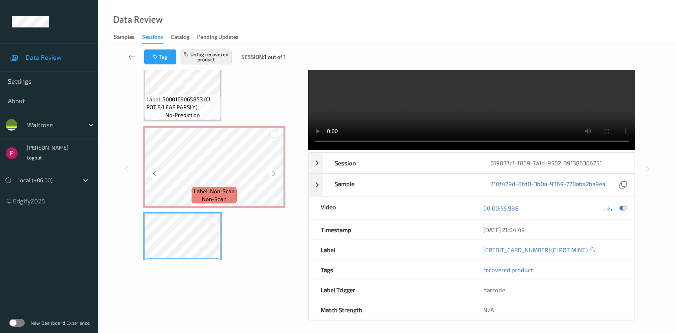
scroll to position [406, 0]
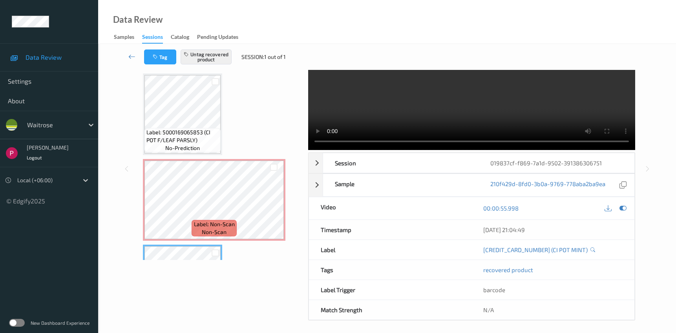
click at [154, 39] on div "Sessions" at bounding box center [152, 38] width 21 height 11
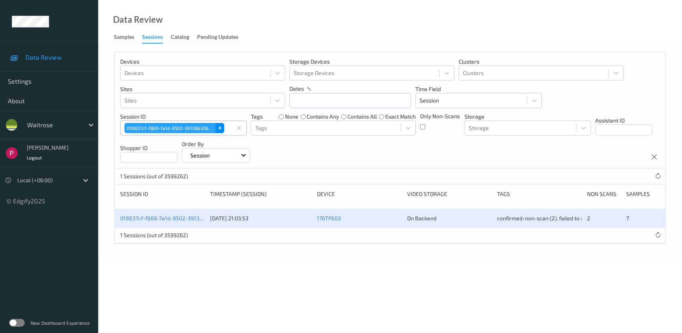
click at [222, 128] on div "Remove 019837cf-f869-7a1d-9502-391386306751" at bounding box center [220, 128] width 9 height 10
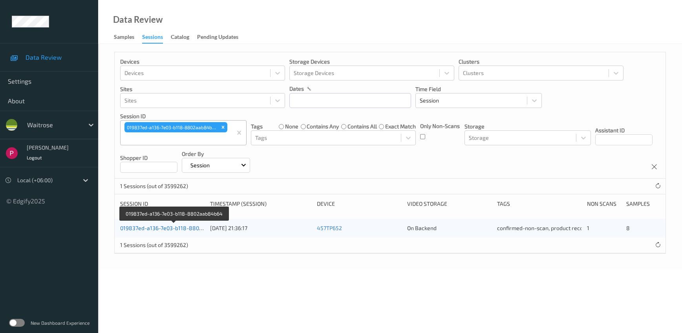
click at [174, 225] on link "019837ed-a136-7e03-b118-8802aab84b64" at bounding box center [174, 228] width 108 height 7
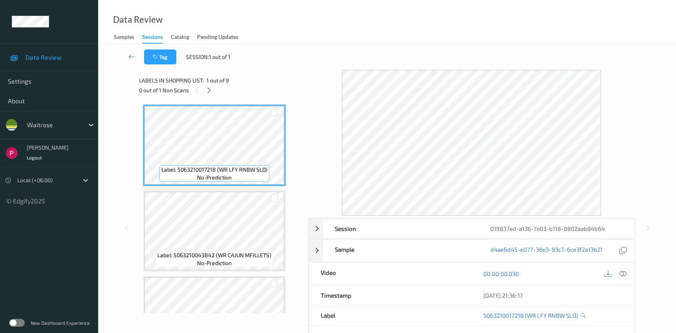
click at [625, 276] on icon at bounding box center [623, 273] width 7 height 7
